Goal: Check status: Check status

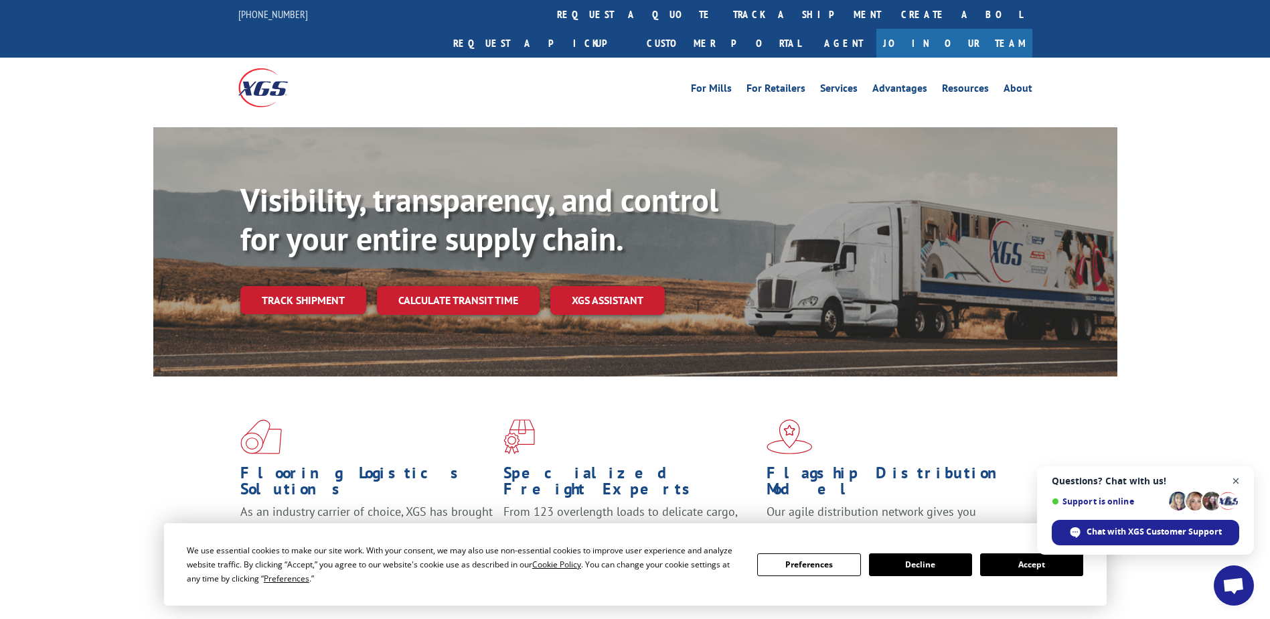
click at [1231, 475] on span "Close chat" at bounding box center [1236, 481] width 17 height 17
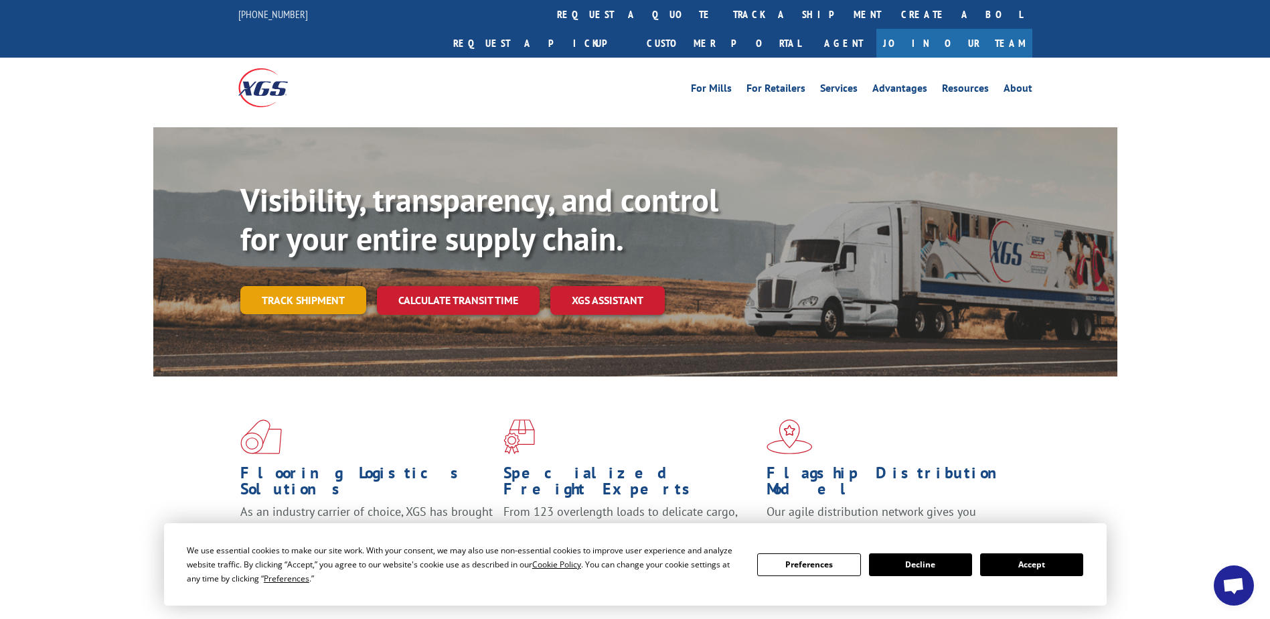
click at [327, 286] on link "Track shipment" at bounding box center [303, 300] width 126 height 28
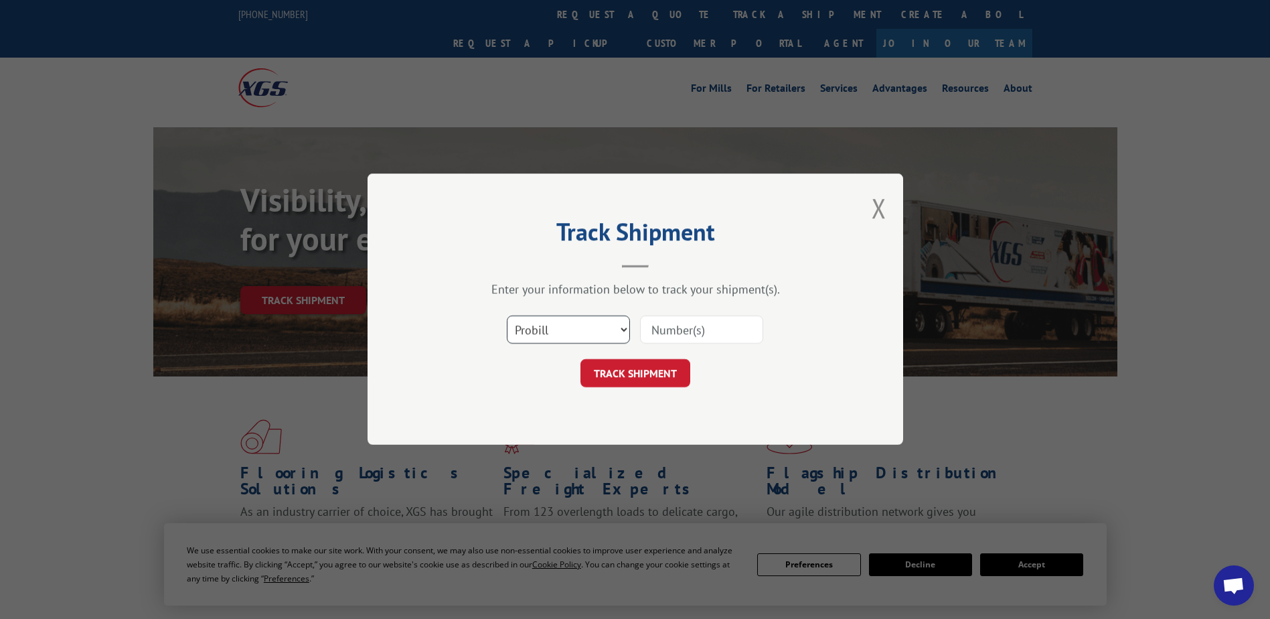
click at [620, 325] on select "Select category... Probill BOL PO" at bounding box center [568, 330] width 123 height 28
click at [658, 329] on input at bounding box center [701, 330] width 123 height 28
paste input "037430371423551"
type input "037430371423551"
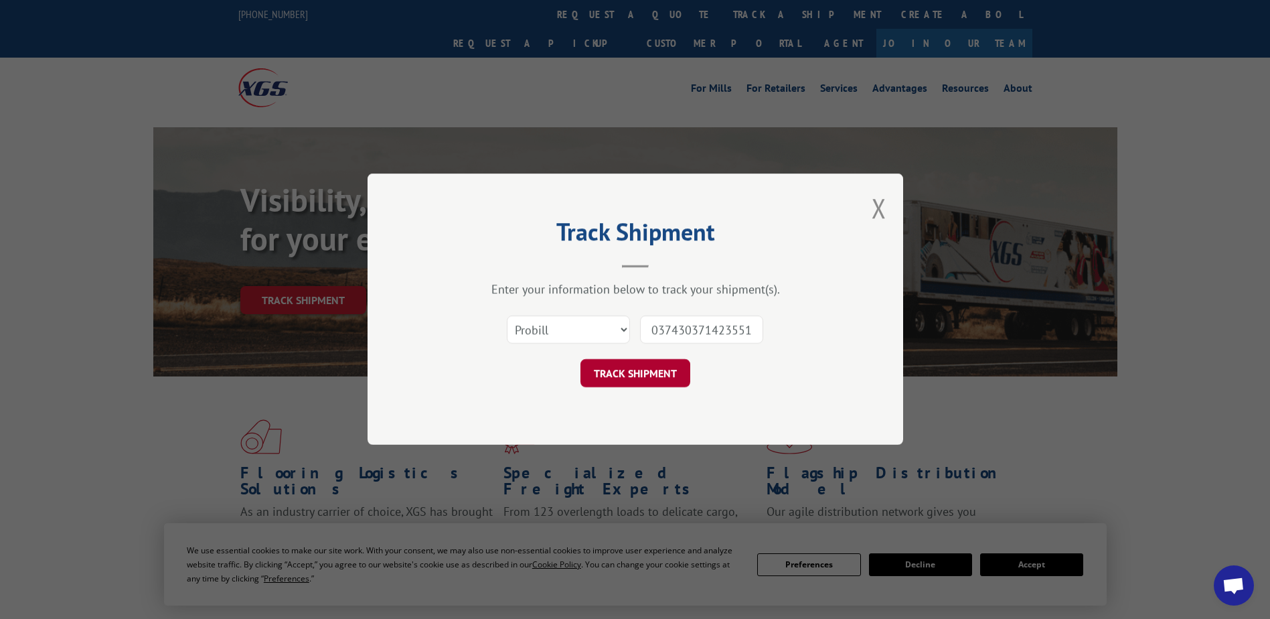
click at [637, 378] on button "TRACK SHIPMENT" at bounding box center [636, 374] width 110 height 28
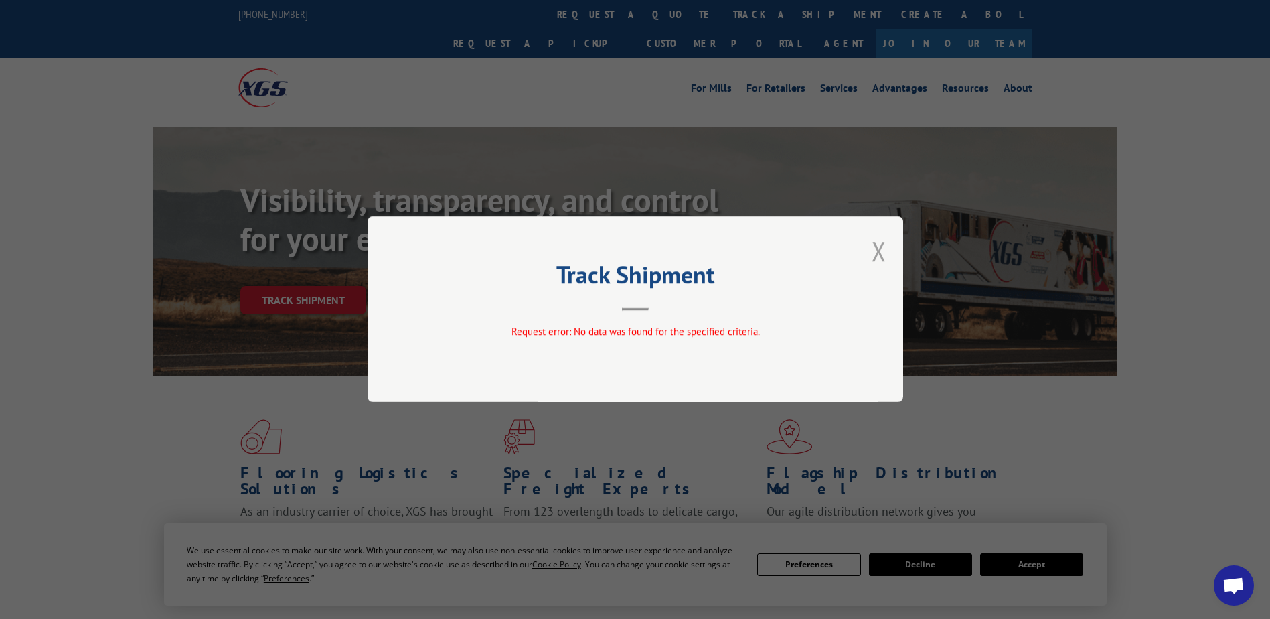
click at [874, 256] on button "Close modal" at bounding box center [879, 250] width 15 height 35
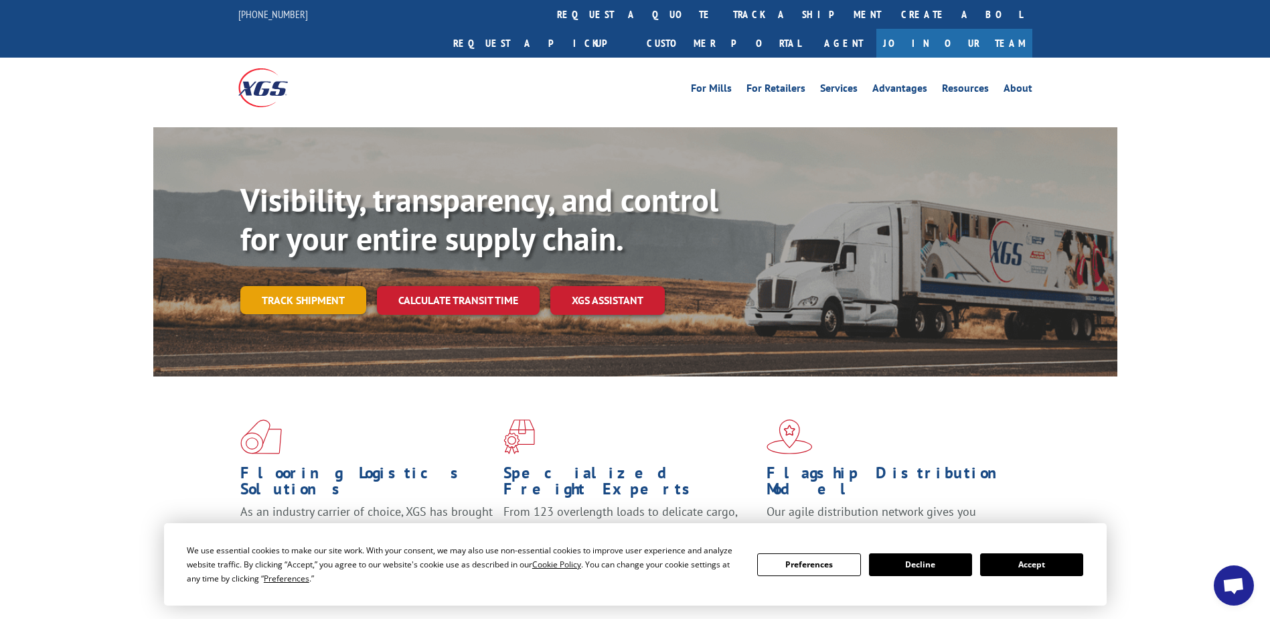
click at [287, 286] on link "Track shipment" at bounding box center [303, 300] width 126 height 28
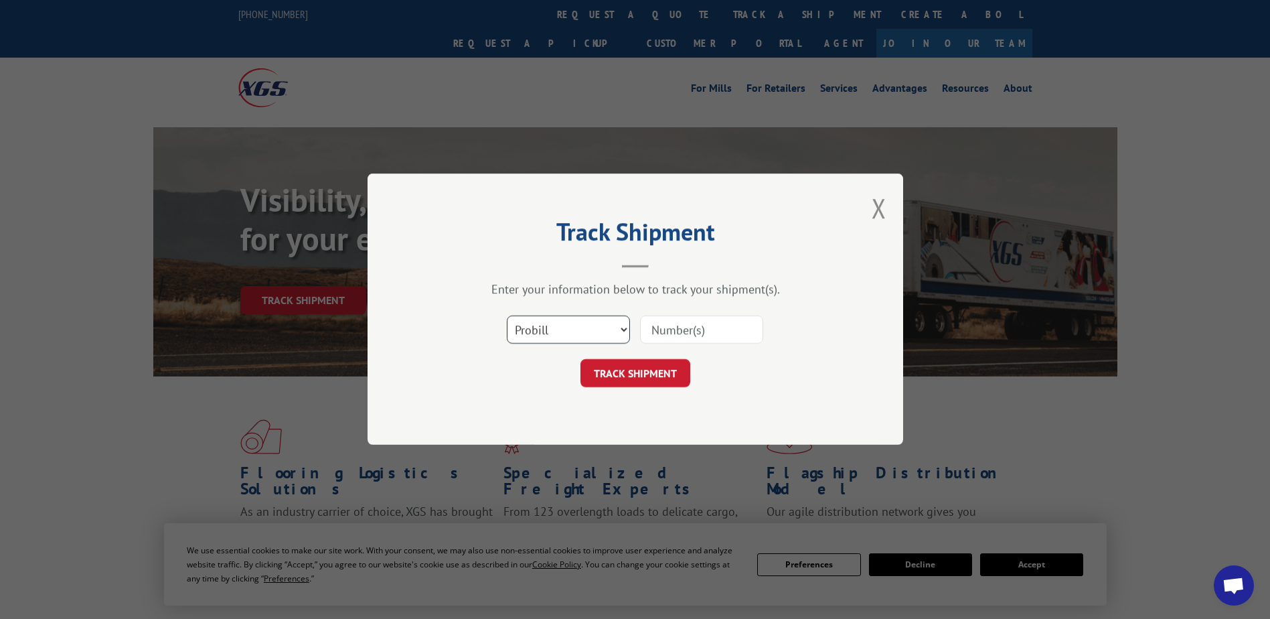
click at [614, 323] on select "Select category... Probill BOL PO" at bounding box center [568, 330] width 123 height 28
select select "bol"
click at [507, 316] on select "Select category... Probill BOL PO" at bounding box center [568, 330] width 123 height 28
click at [710, 325] on input at bounding box center [701, 330] width 123 height 28
drag, startPoint x: 710, startPoint y: 326, endPoint x: 682, endPoint y: 330, distance: 29.1
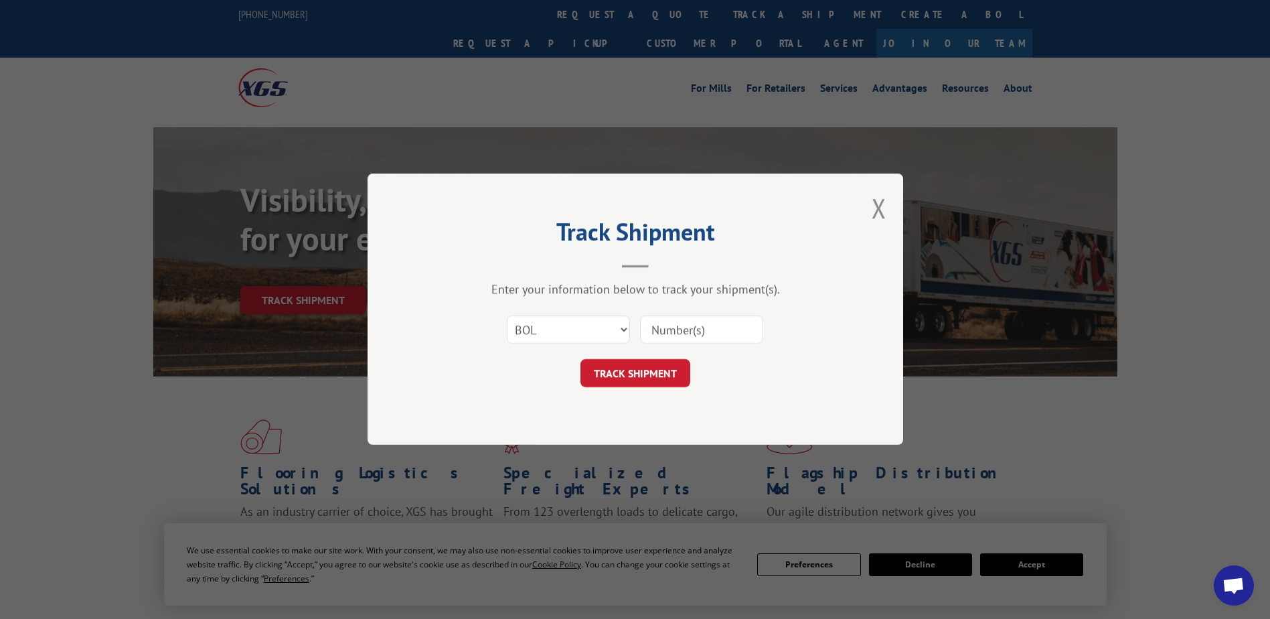
click at [682, 330] on input at bounding box center [701, 330] width 123 height 28
paste input "037430371423551"
type input "037430371423551"
click at [621, 372] on button "TRACK SHIPMENT" at bounding box center [636, 374] width 110 height 28
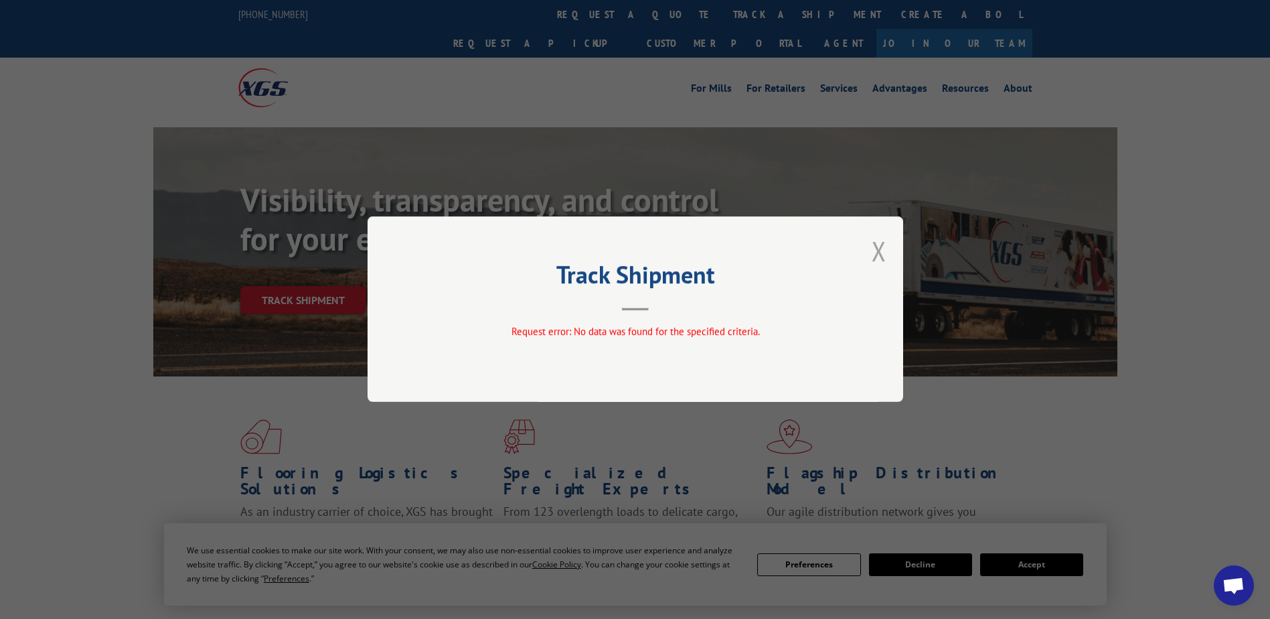
click at [886, 246] on button "Close modal" at bounding box center [879, 250] width 15 height 35
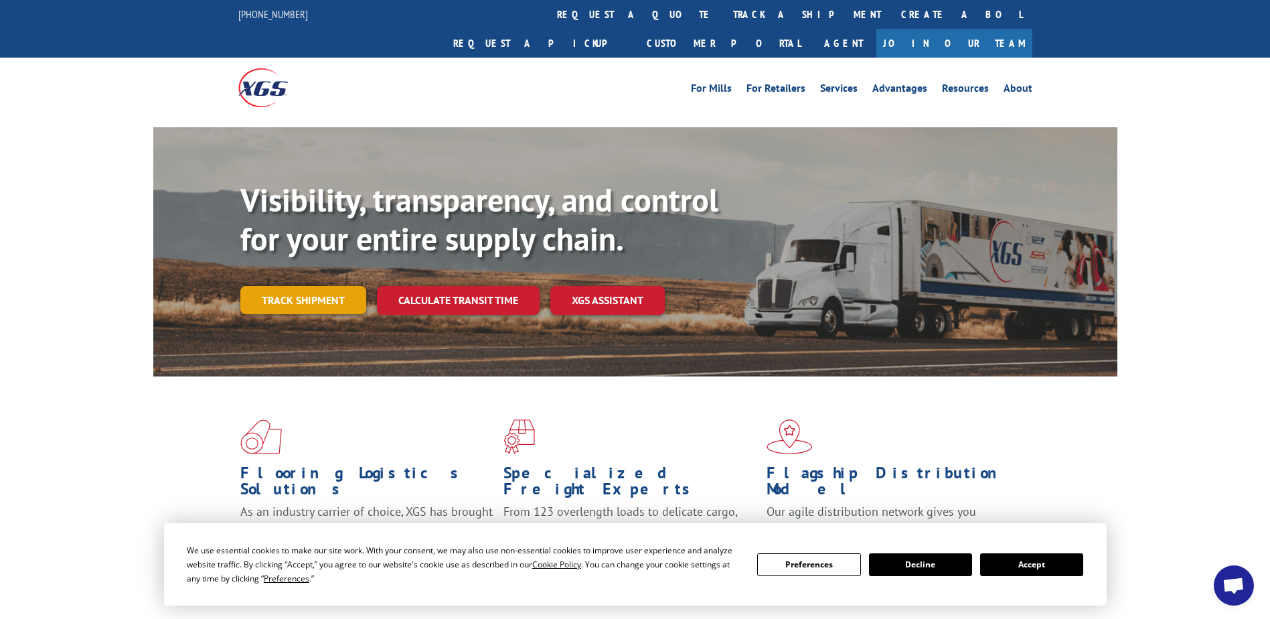
click at [305, 286] on link "Track shipment" at bounding box center [303, 300] width 126 height 28
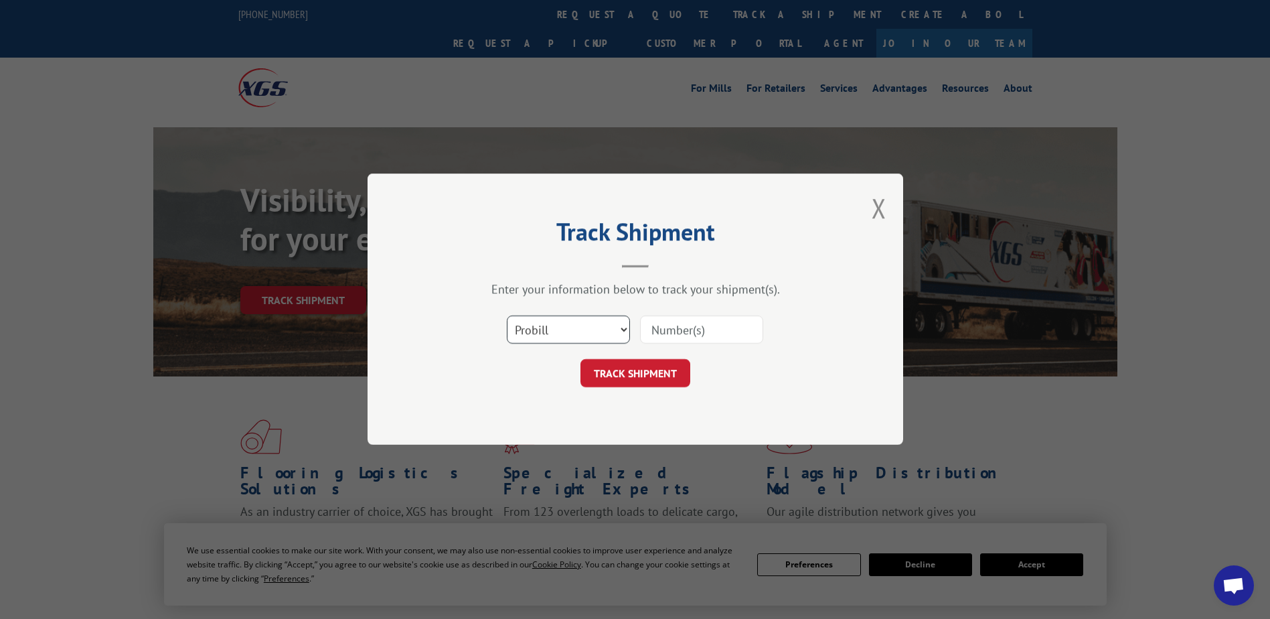
click at [607, 328] on select "Select category... Probill BOL PO" at bounding box center [568, 330] width 123 height 28
select select "po"
click at [507, 316] on select "Select category... Probill BOL PO" at bounding box center [568, 330] width 123 height 28
click at [708, 330] on input at bounding box center [701, 330] width 123 height 28
type input "037430371423551"
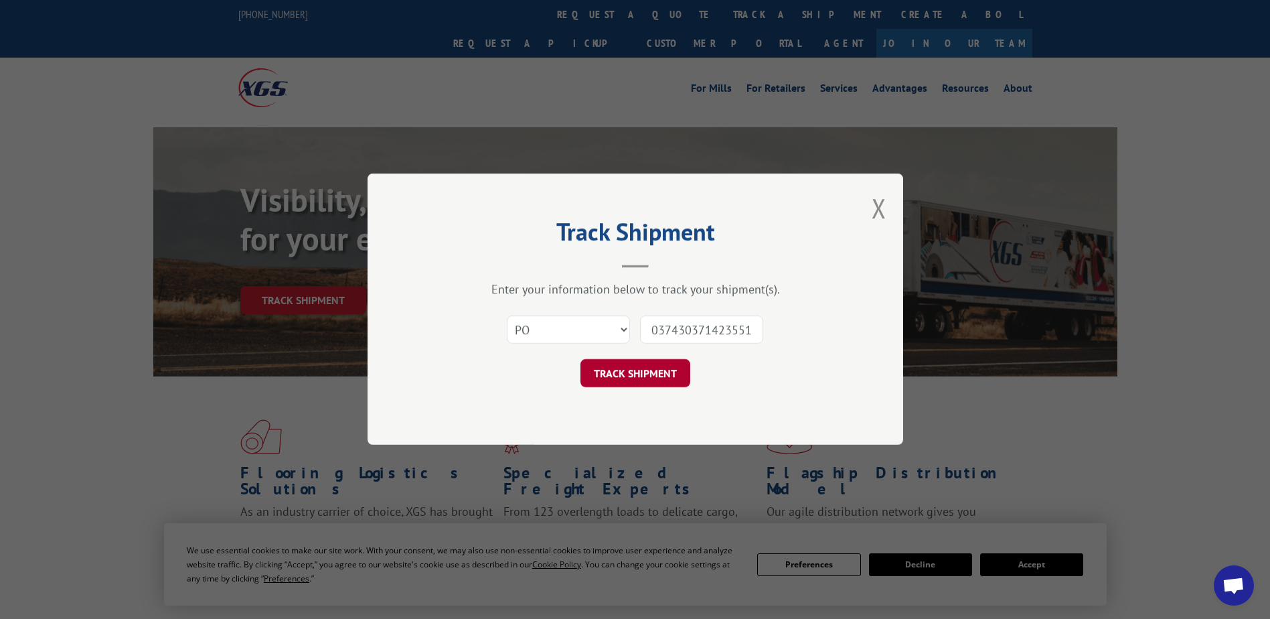
click at [621, 364] on button "TRACK SHIPMENT" at bounding box center [636, 374] width 110 height 28
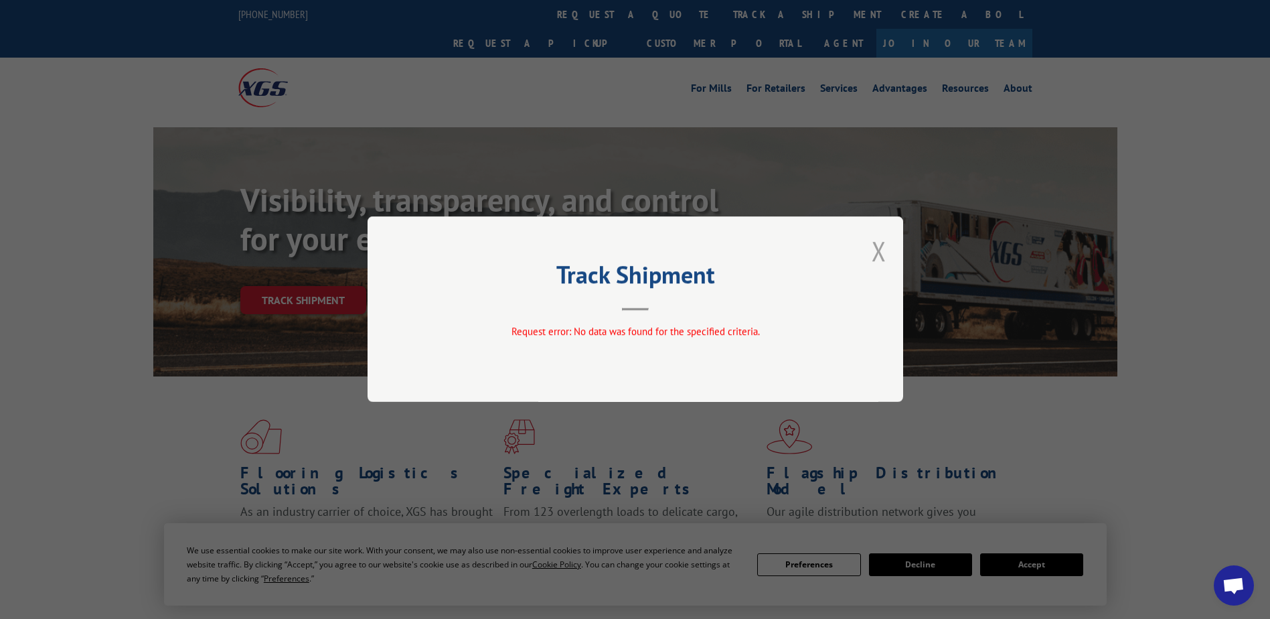
click at [877, 252] on button "Close modal" at bounding box center [879, 250] width 15 height 35
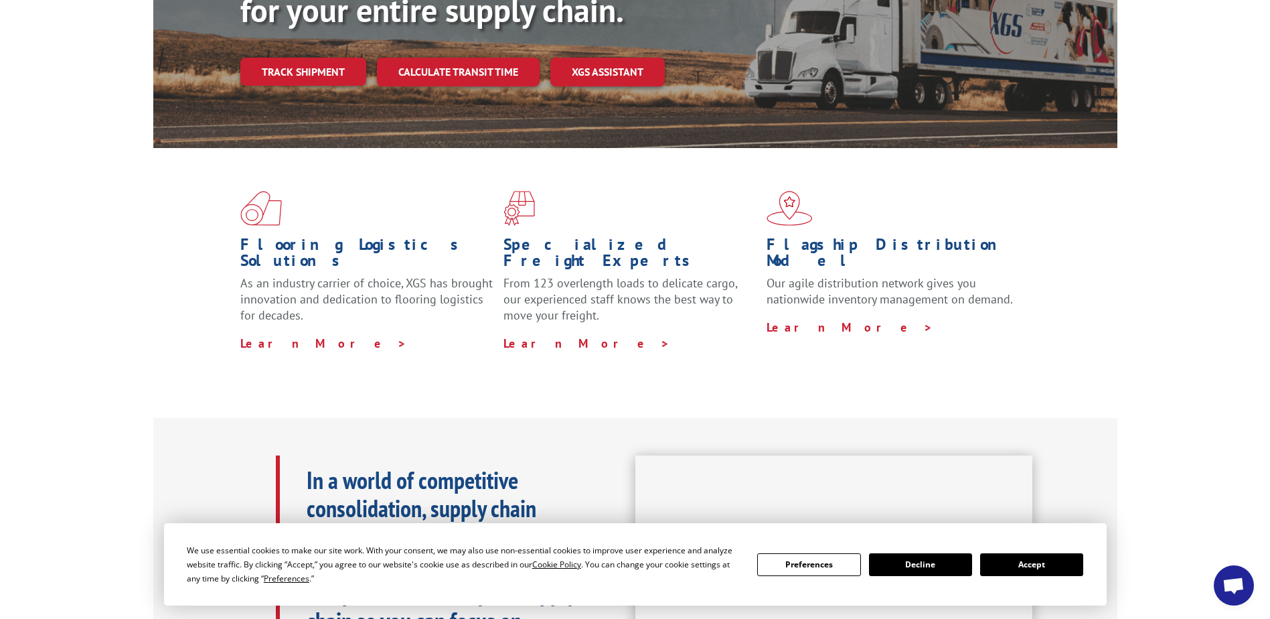
scroll to position [67, 0]
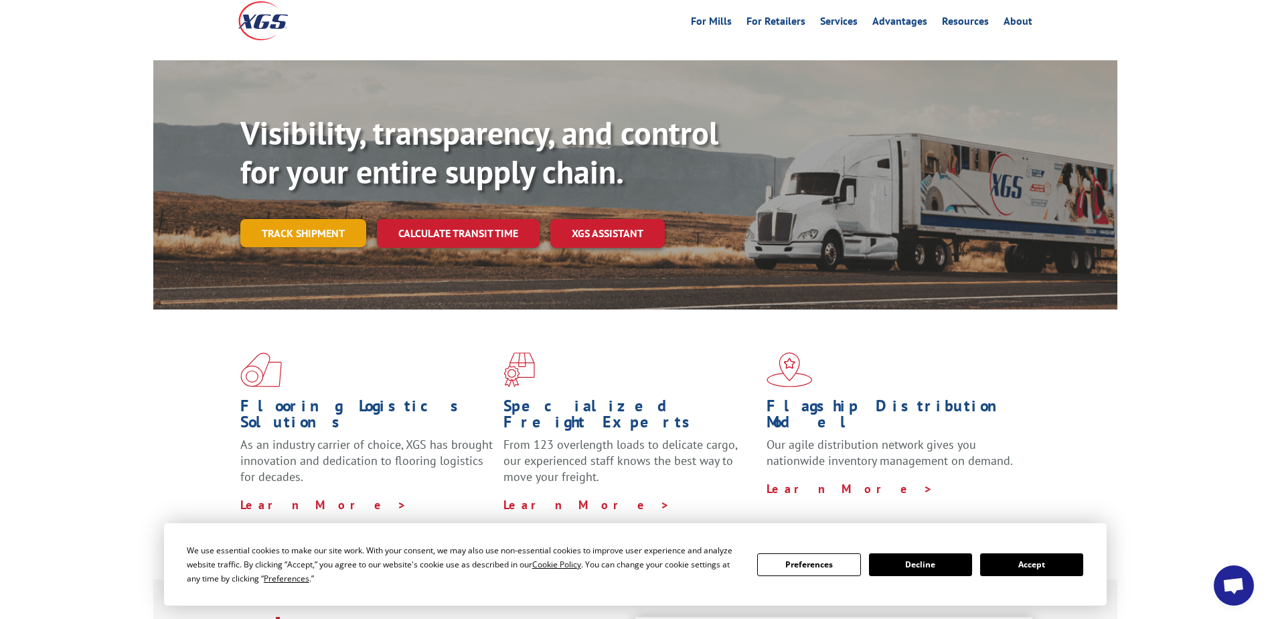
click at [321, 219] on link "Track shipment" at bounding box center [303, 233] width 126 height 28
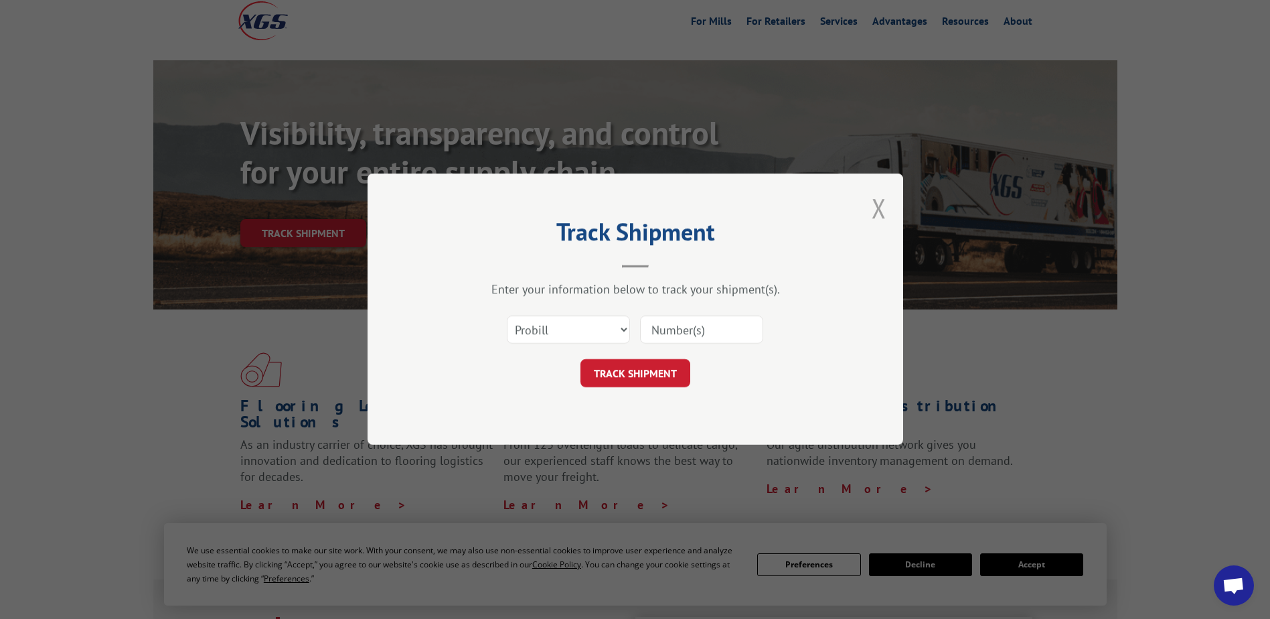
click at [882, 208] on button "Close modal" at bounding box center [879, 207] width 15 height 35
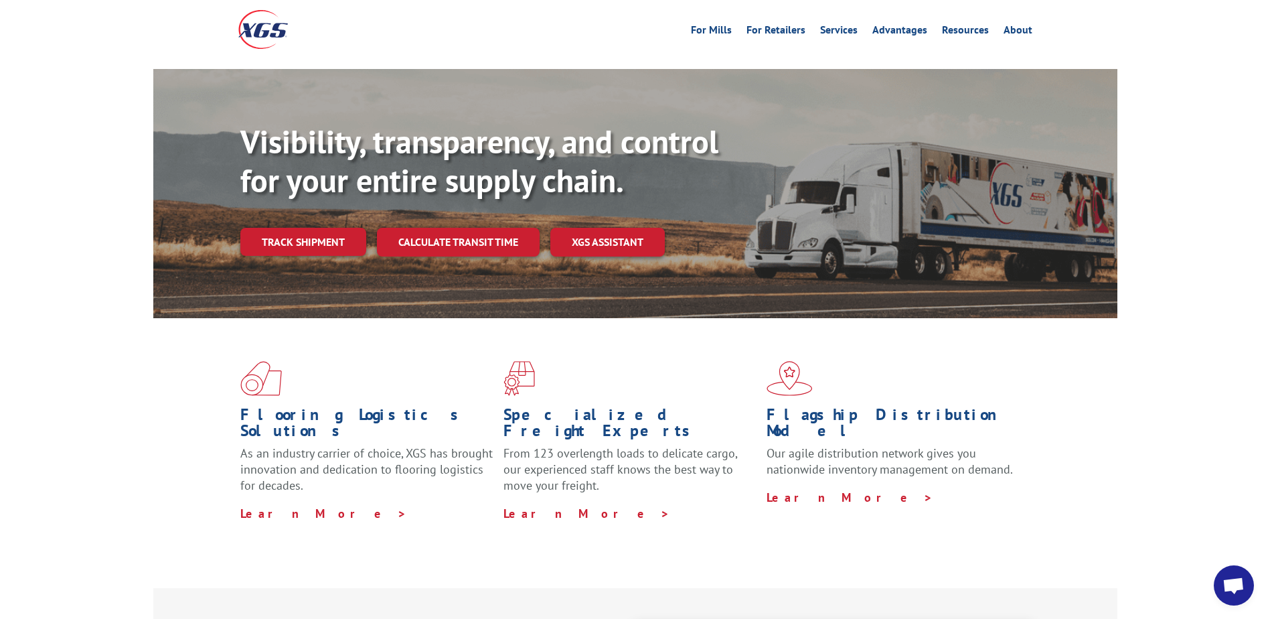
scroll to position [0, 0]
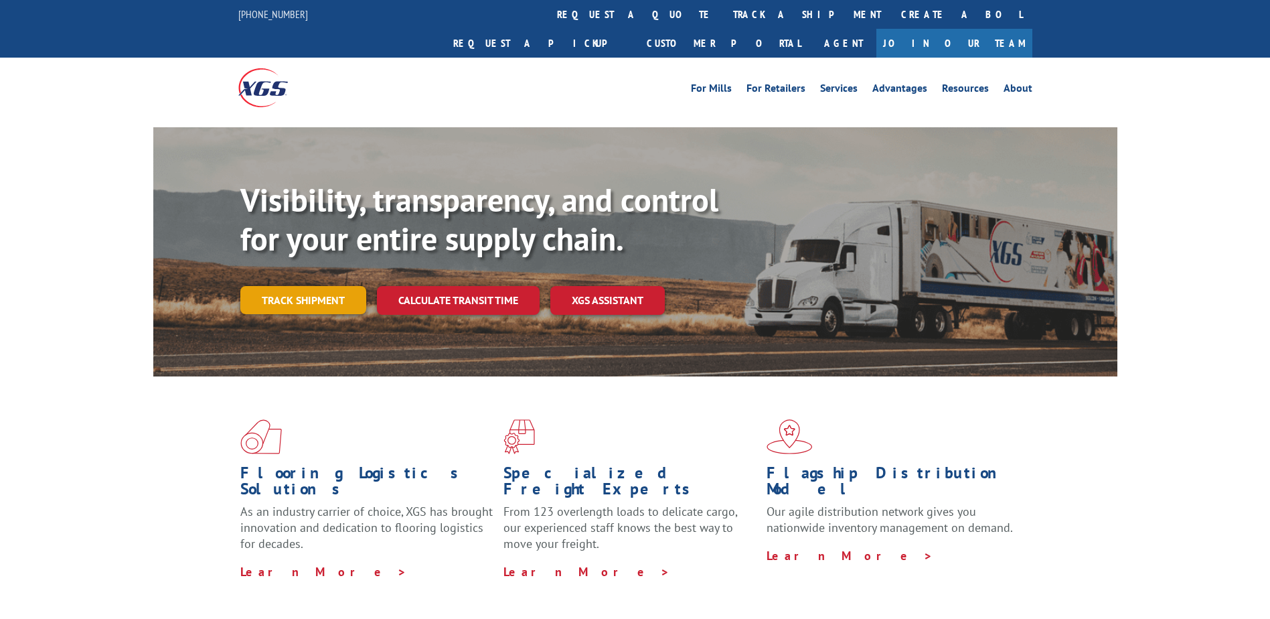
click at [300, 286] on link "Track shipment" at bounding box center [303, 300] width 126 height 28
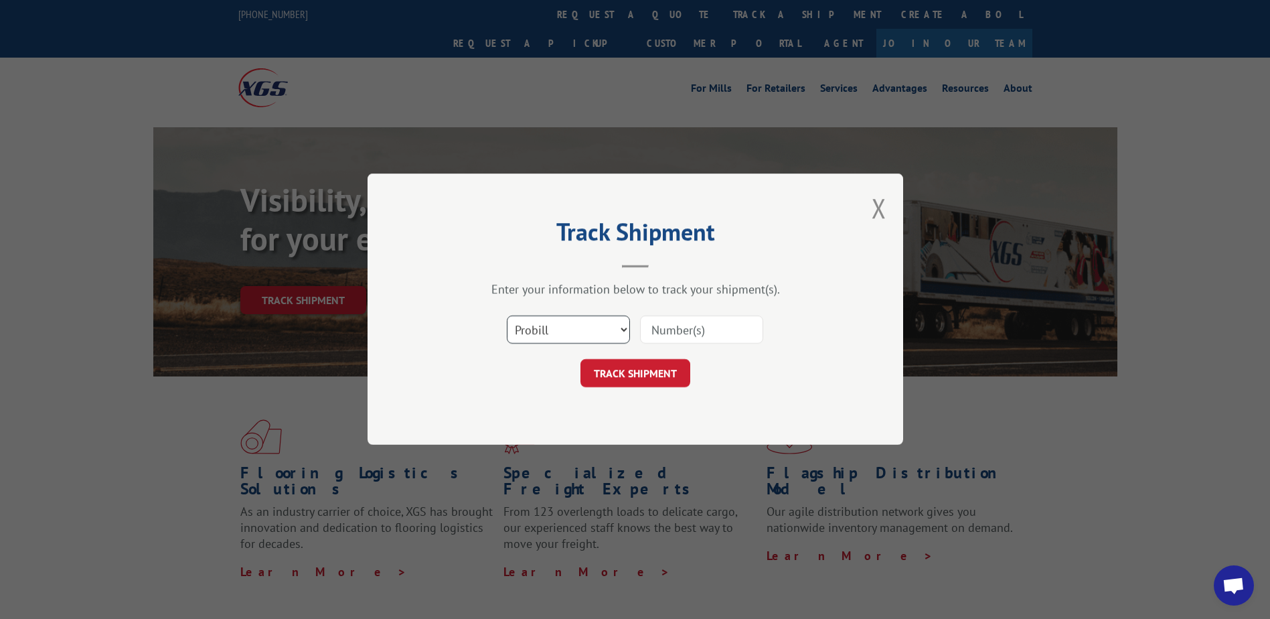
click at [578, 327] on select "Select category... Probill BOL PO" at bounding box center [568, 330] width 123 height 28
select select "bol"
click at [507, 316] on select "Select category... Probill BOL PO" at bounding box center [568, 330] width 123 height 28
click at [704, 317] on input at bounding box center [701, 330] width 123 height 28
type input "17636342"
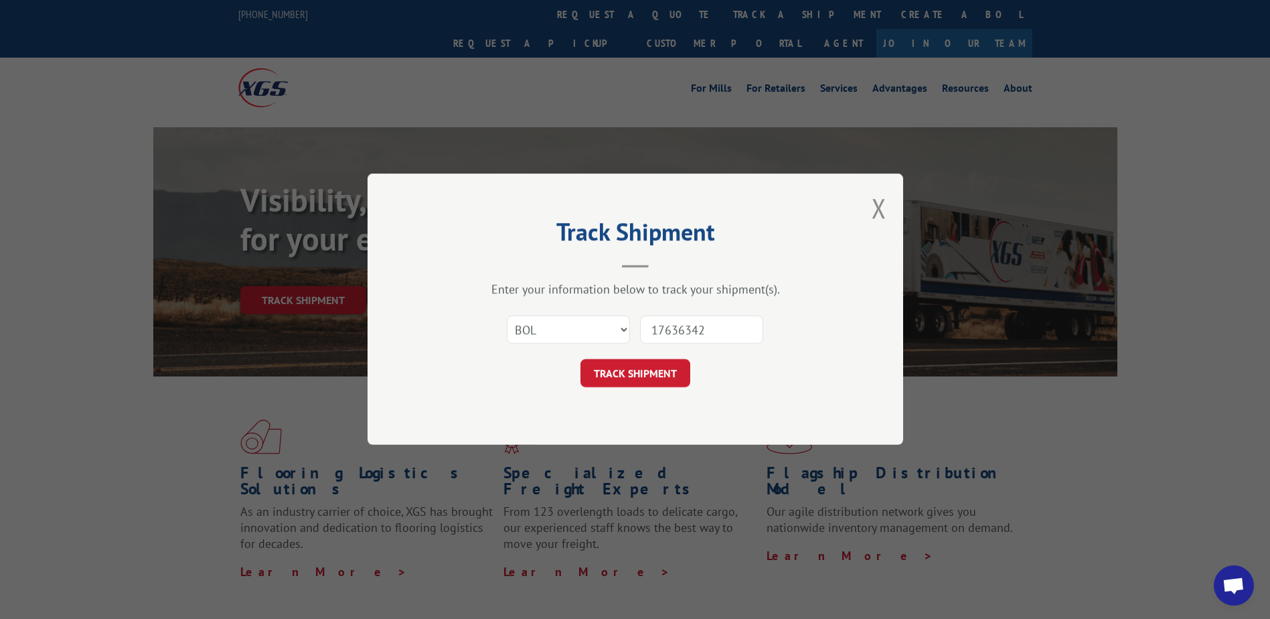
click button "TRACK SHIPMENT" at bounding box center [636, 374] width 110 height 28
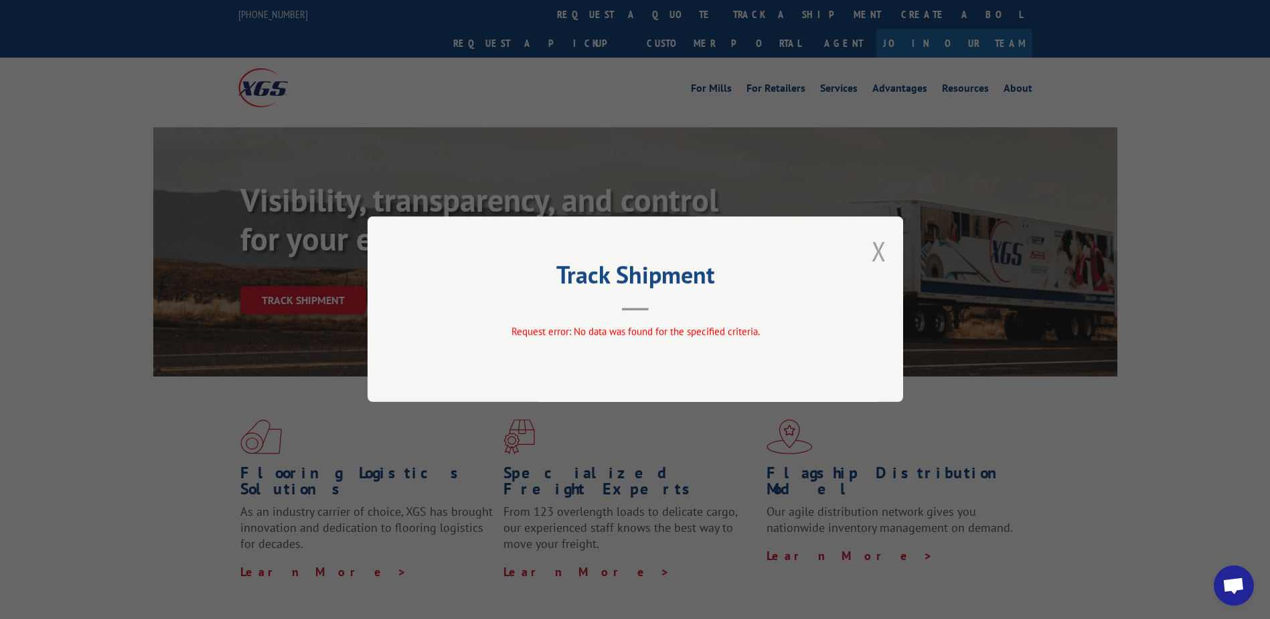
click at [885, 254] on button "Close modal" at bounding box center [879, 250] width 15 height 35
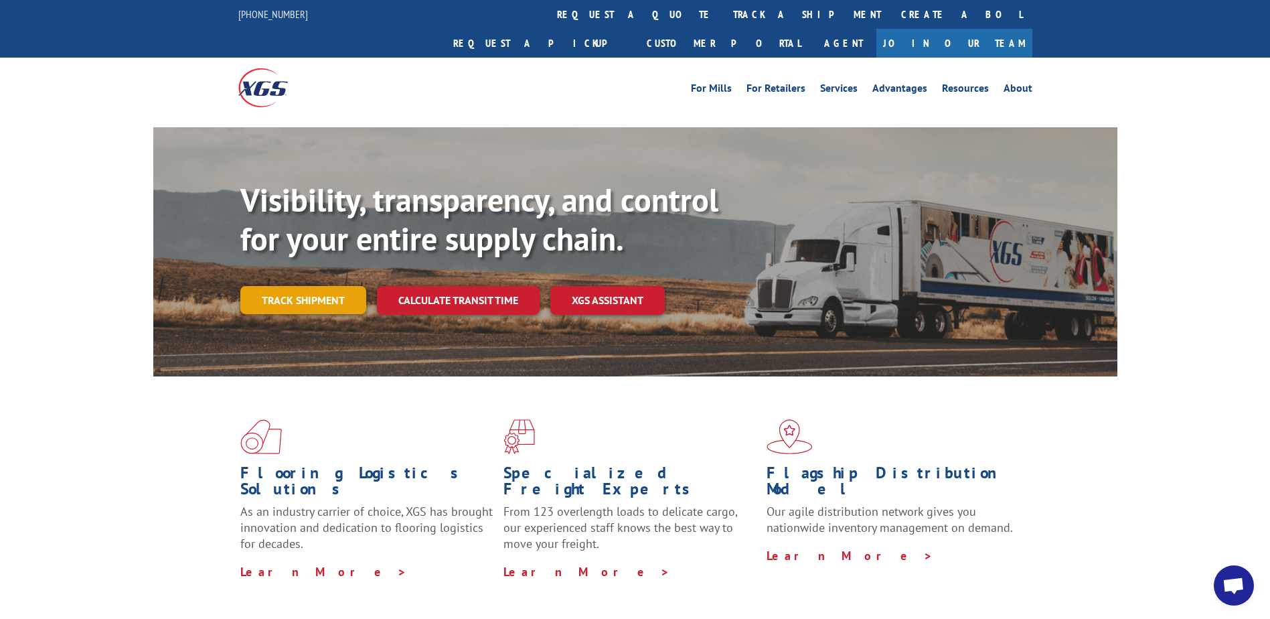
click at [336, 286] on link "Track shipment" at bounding box center [303, 300] width 126 height 28
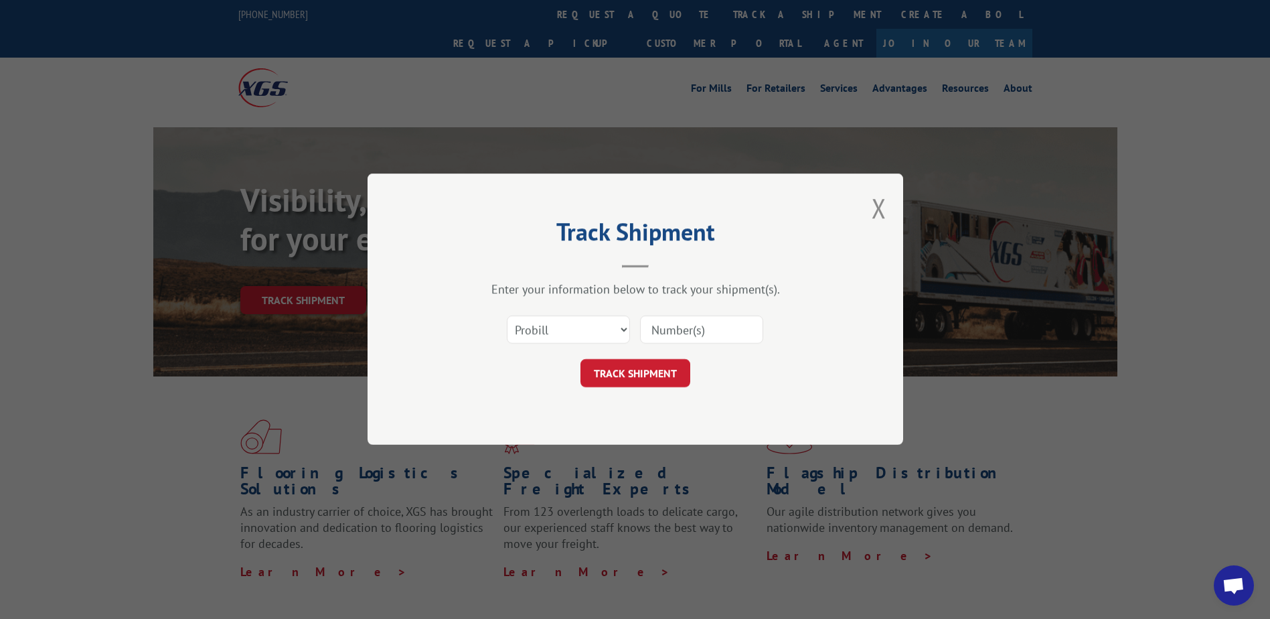
click at [701, 322] on input at bounding box center [701, 330] width 123 height 28
type input "17636342"
click at [653, 378] on button "TRACK SHIPMENT" at bounding box center [636, 374] width 110 height 28
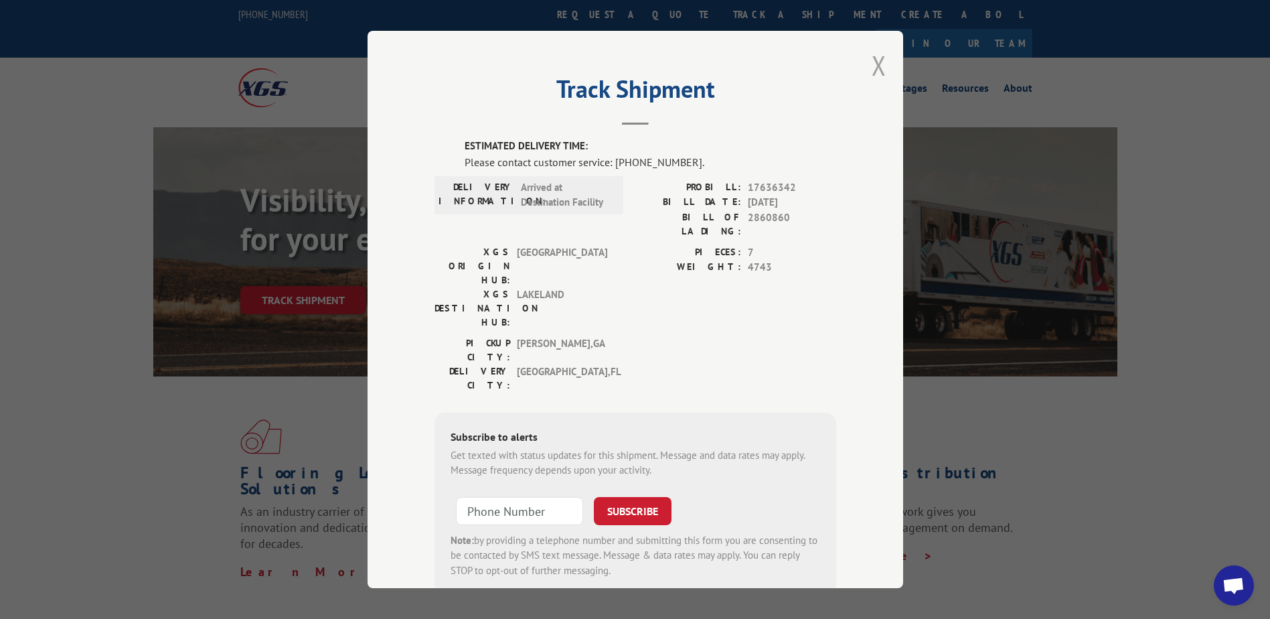
click at [874, 71] on button "Close modal" at bounding box center [879, 65] width 15 height 35
